Goal: Transaction & Acquisition: Book appointment/travel/reservation

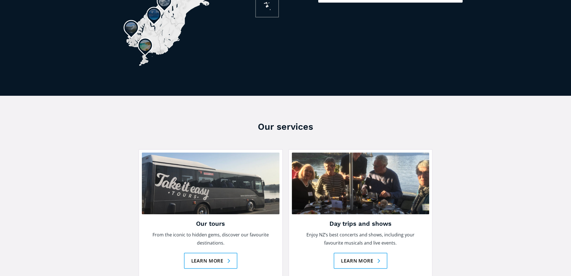
scroll to position [656, 0]
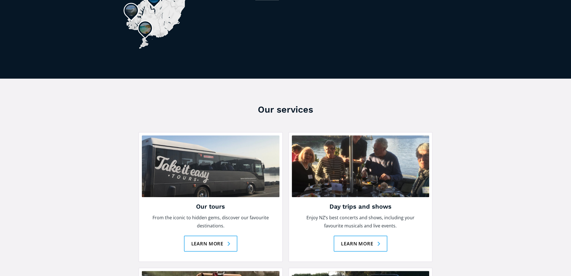
click at [211, 139] on img at bounding box center [211, 166] width 138 height 62
click at [219, 236] on link "Learn more" at bounding box center [211, 244] width 54 height 16
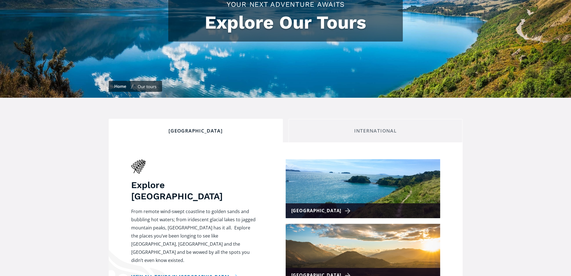
scroll to position [141, 0]
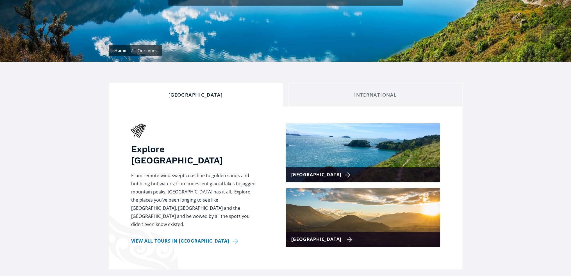
checkbox input "true"
click at [304, 236] on div "[GEOGRAPHIC_DATA]" at bounding box center [322, 240] width 62 height 8
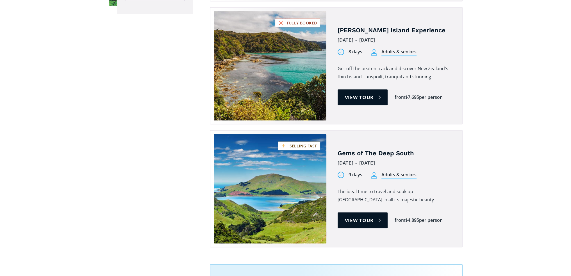
scroll to position [515, 0]
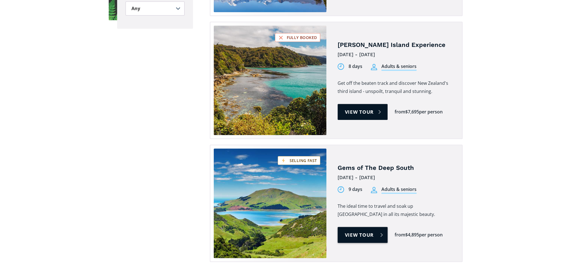
click at [366, 227] on link "View tour" at bounding box center [363, 235] width 50 height 16
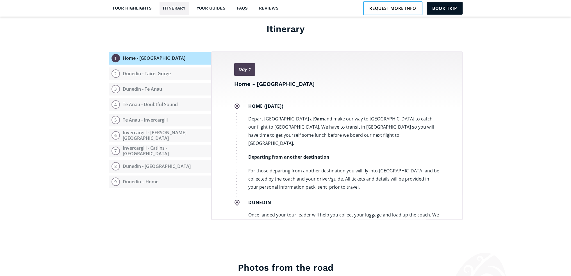
scroll to position [656, 0]
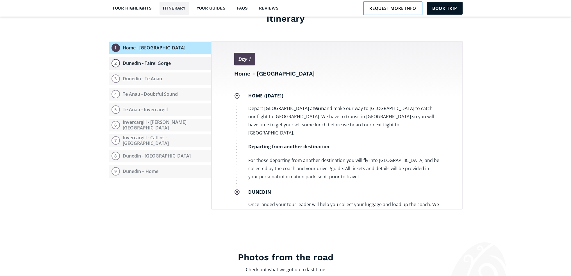
click at [115, 59] on div "2" at bounding box center [116, 63] width 8 height 8
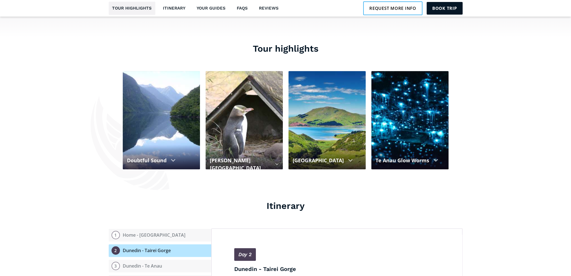
scroll to position [515, 0]
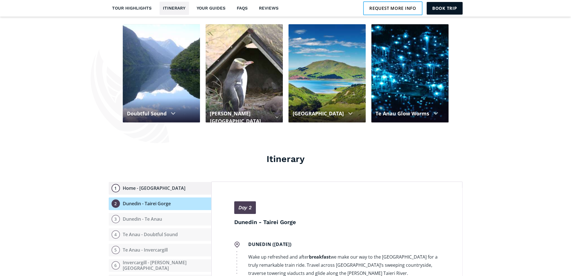
click at [151, 185] on div "Home - Dunedin" at bounding box center [154, 188] width 63 height 6
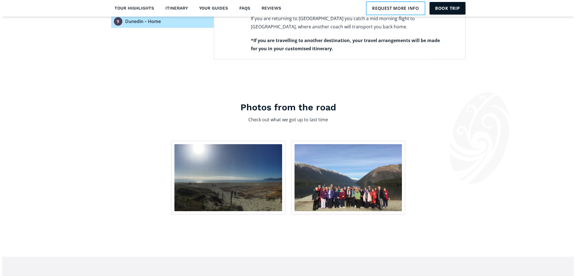
scroll to position [796, 0]
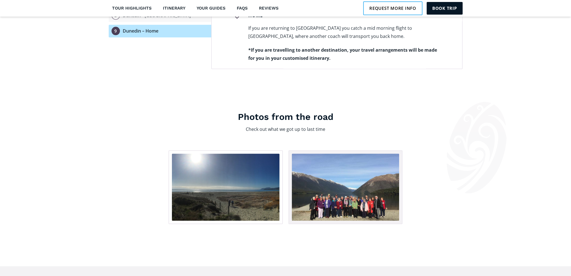
click at [351, 209] on img "open lightbox" at bounding box center [346, 187] width 108 height 67
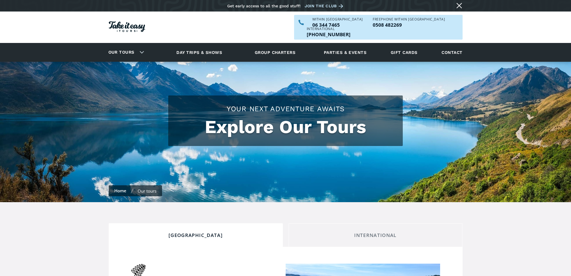
scroll to position [141, 0]
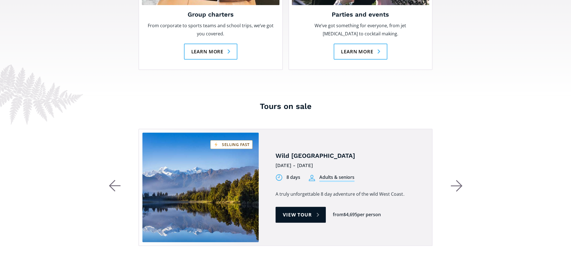
scroll to position [890, 0]
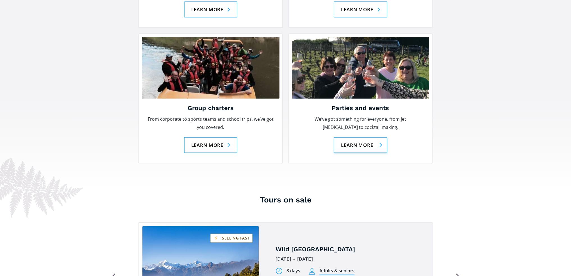
click at [365, 137] on link "Learn more" at bounding box center [361, 145] width 54 height 16
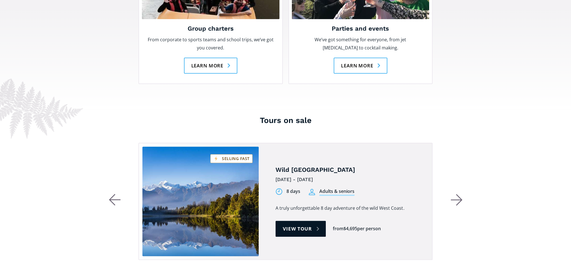
scroll to position [937, 0]
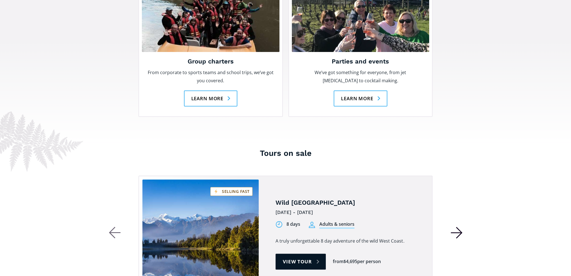
click at [458, 227] on icon "button" at bounding box center [457, 233] width 12 height 12
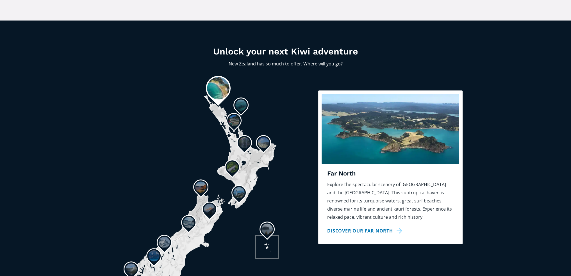
scroll to position [413, 0]
